Goal: Transaction & Acquisition: Purchase product/service

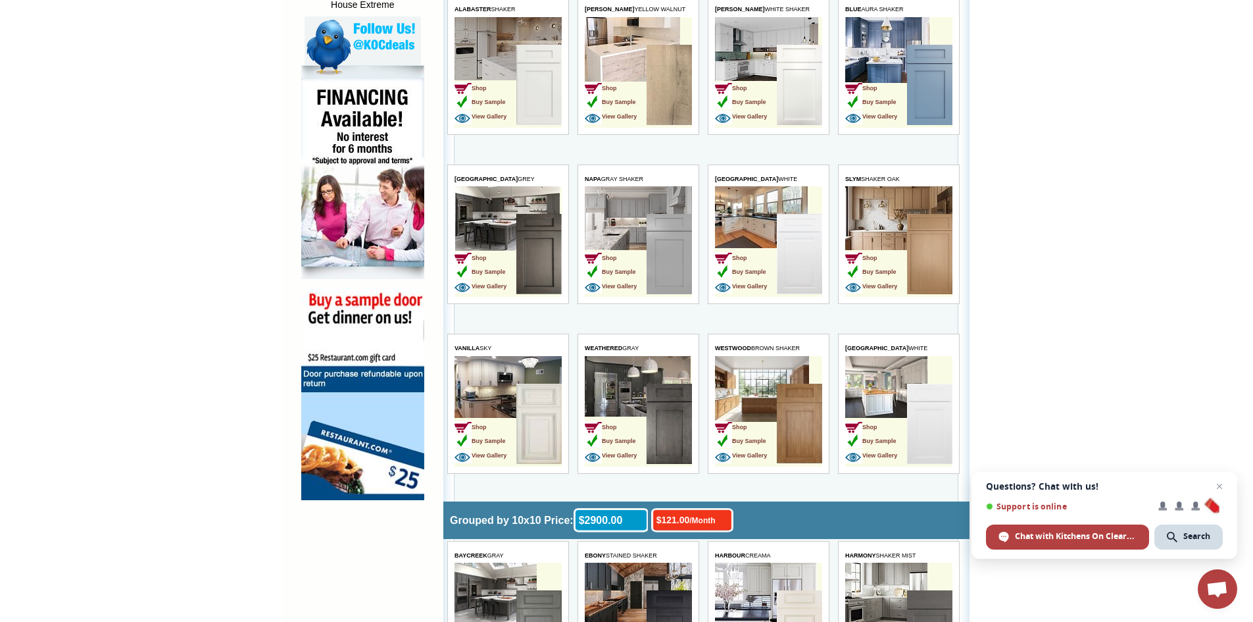
scroll to position [921, 0]
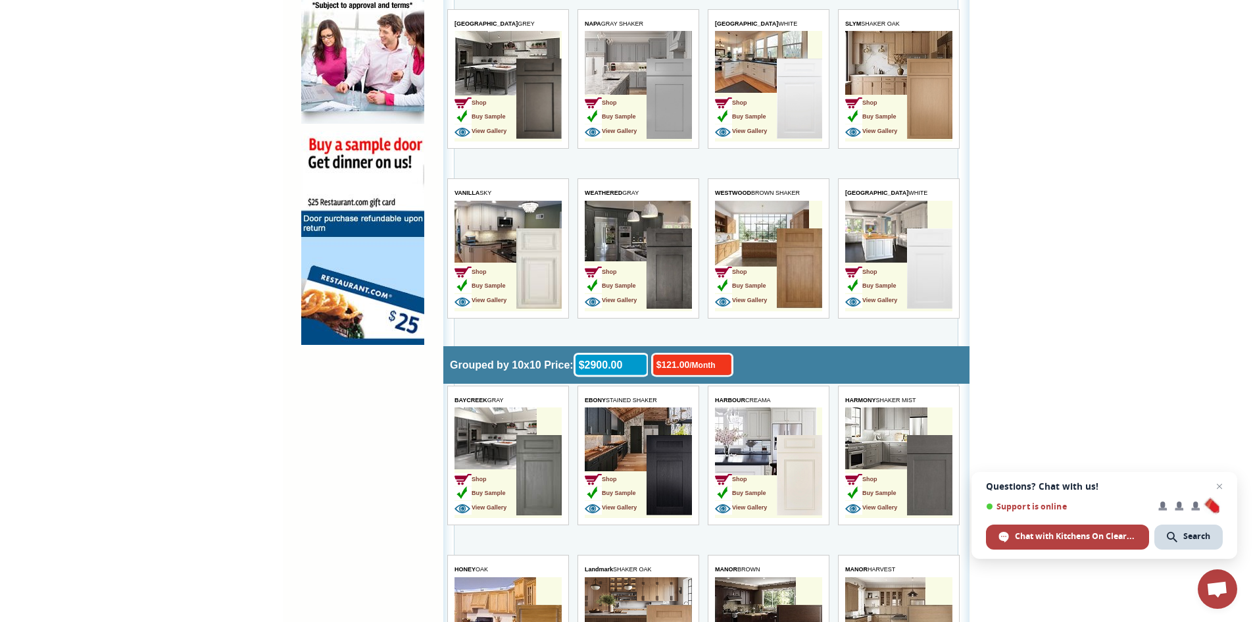
click at [475, 446] on td "Shop Buy Sample View Gallery" at bounding box center [485, 476] width 62 height 83
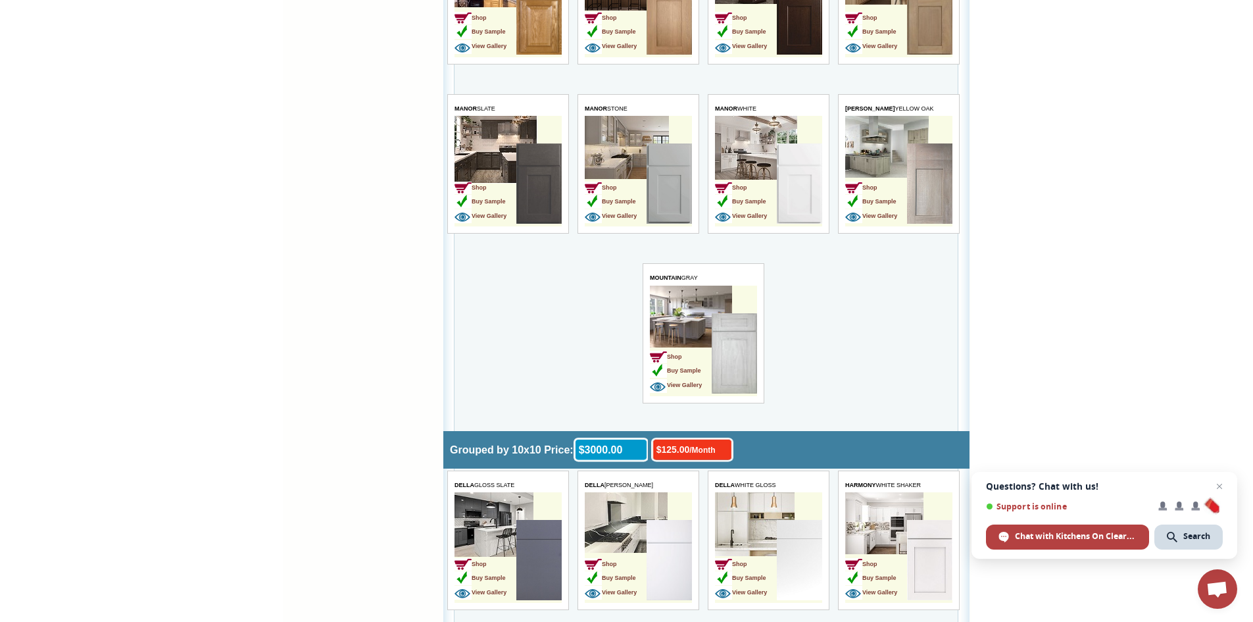
scroll to position [1710, 0]
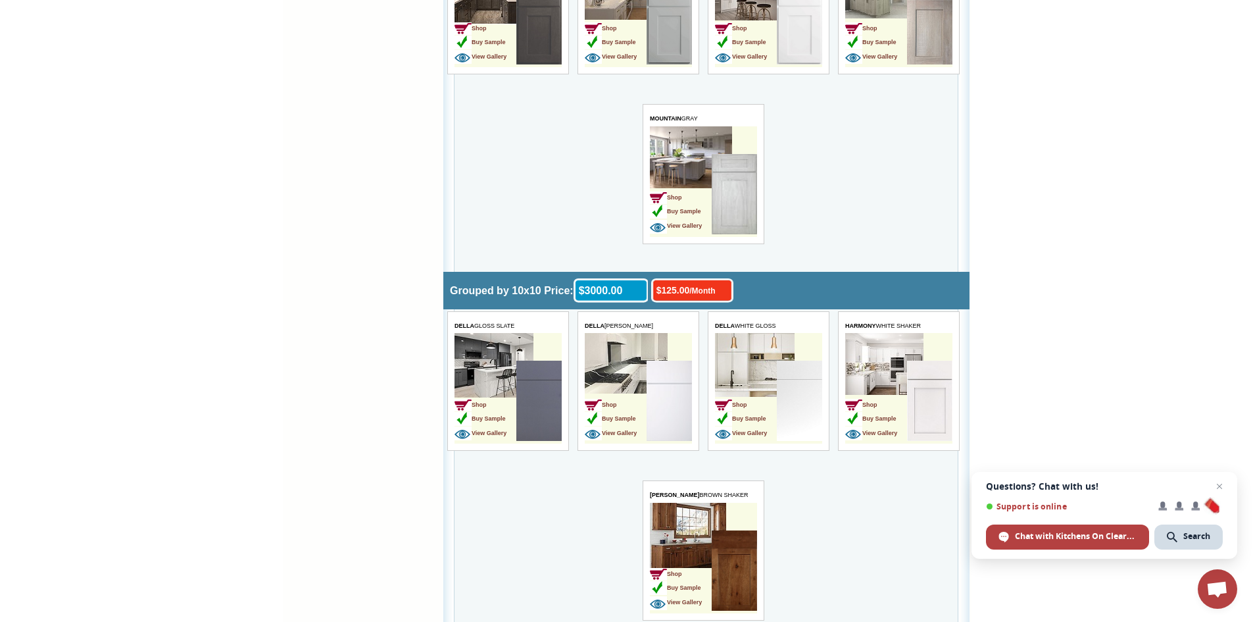
click at [492, 356] on td "Shop Buy Sample View Gallery" at bounding box center [507, 388] width 107 height 110
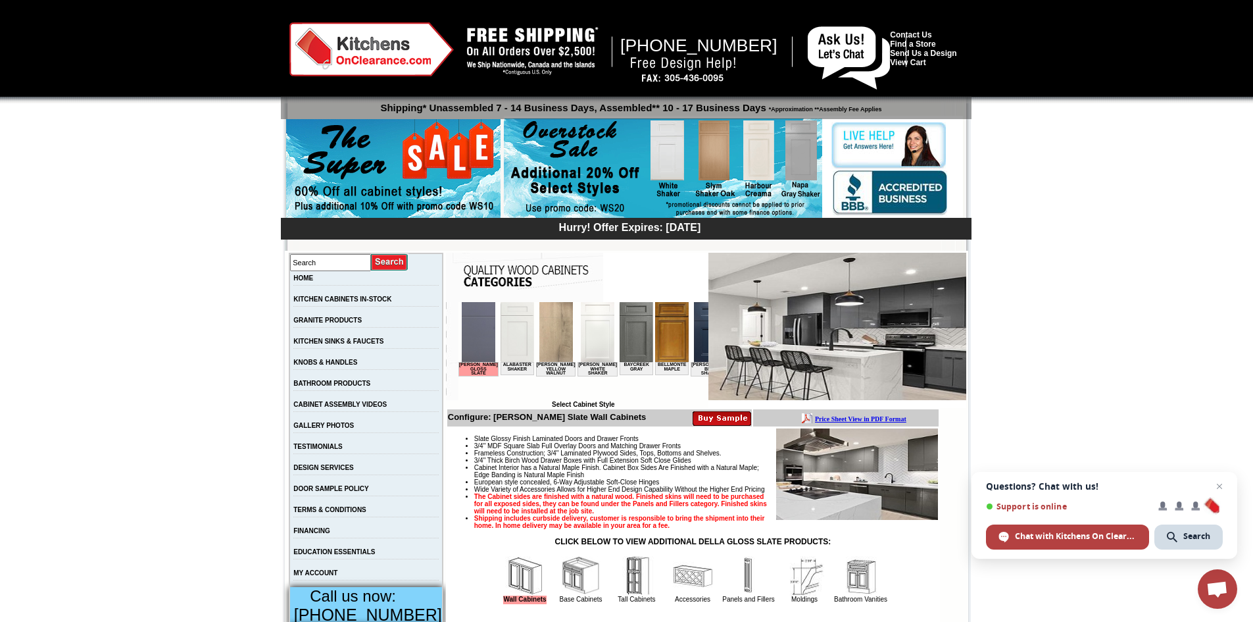
click at [826, 490] on img at bounding box center [857, 473] width 162 height 91
